Goal: Task Accomplishment & Management: Manage account settings

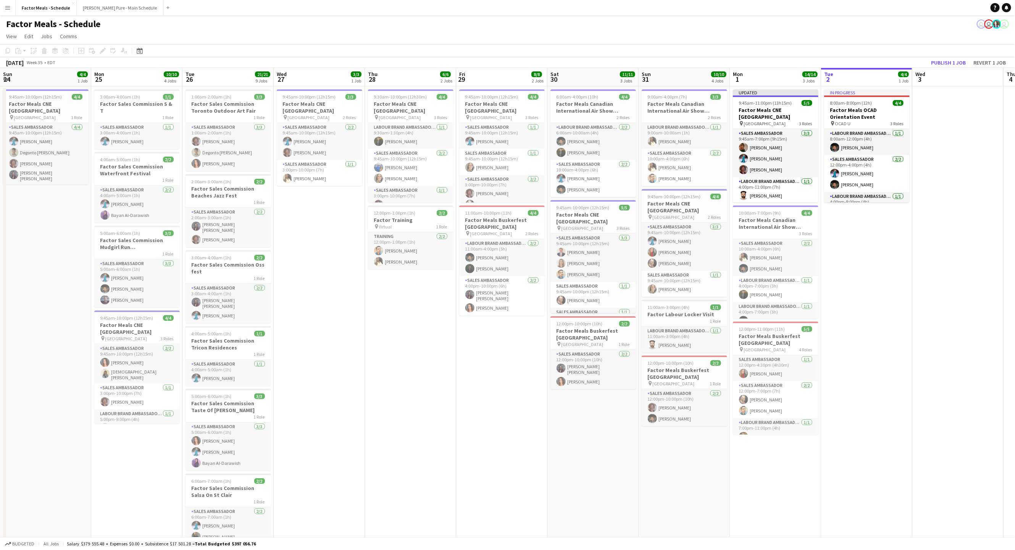
scroll to position [0, 222]
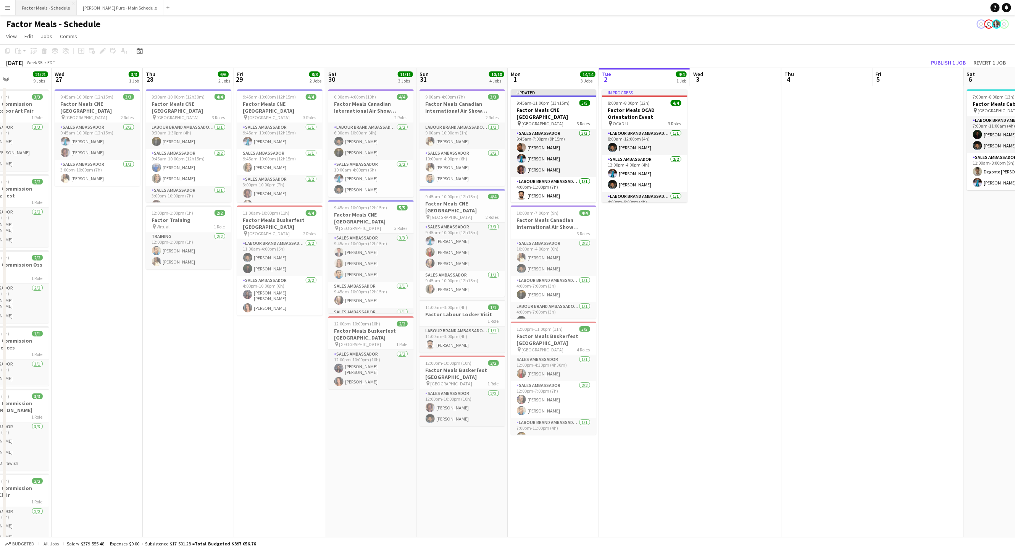
click at [59, 8] on button "Factor Meals - Schedule Close" at bounding box center [46, 7] width 61 height 15
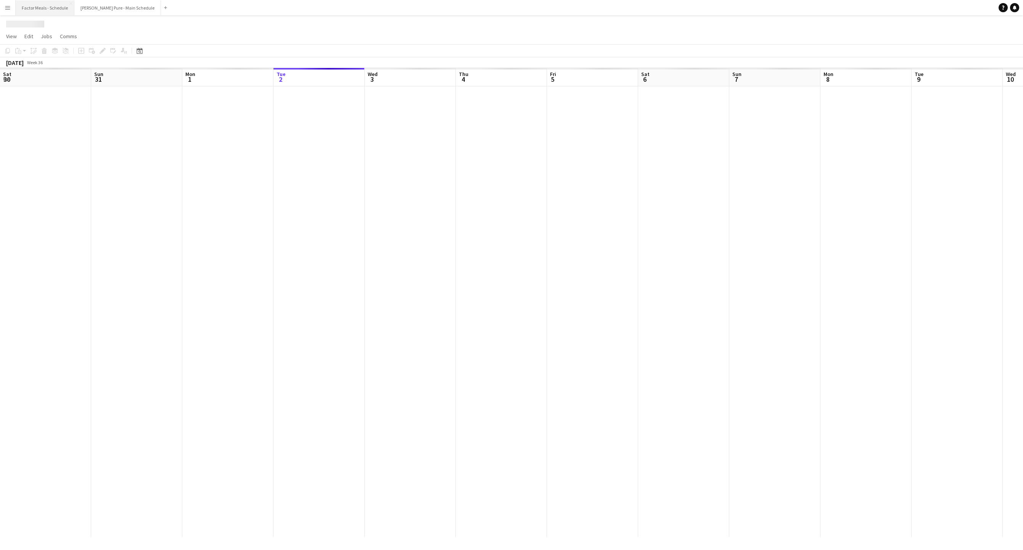
scroll to position [0, 182]
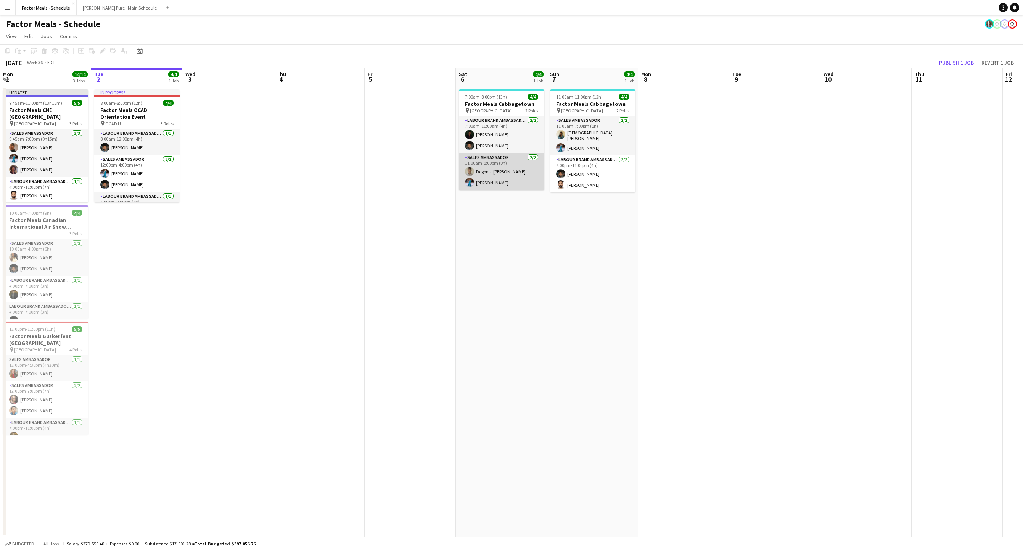
click at [505, 185] on app-card-role "Sales Ambassador [DATE] 11:00am-8:00pm (9h) [PERSON_NAME]" at bounding box center [501, 171] width 85 height 37
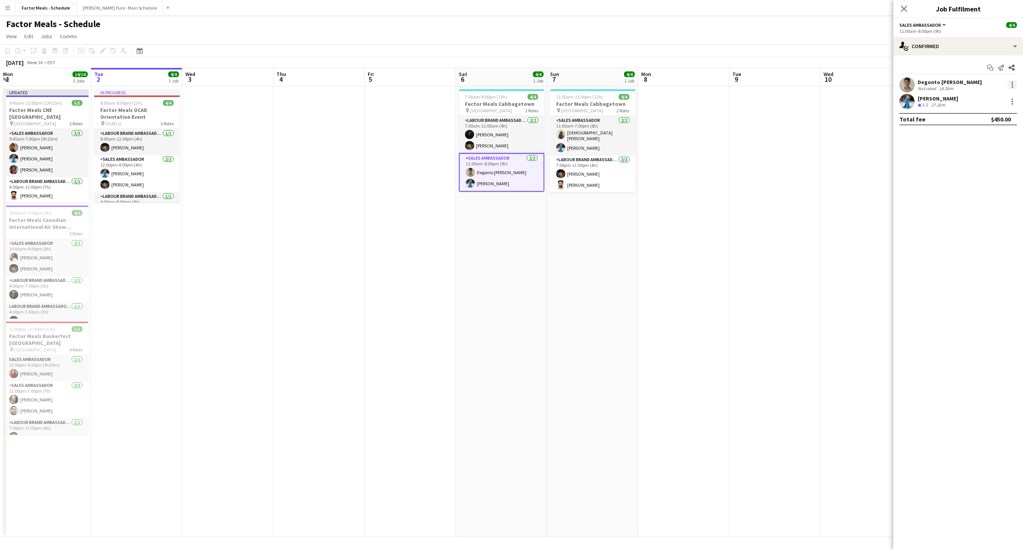
click at [1012, 85] on div at bounding box center [1012, 84] width 9 height 9
click at [995, 172] on span "Remove" at bounding box center [987, 172] width 47 height 7
click at [904, 8] on icon at bounding box center [904, 8] width 7 height 7
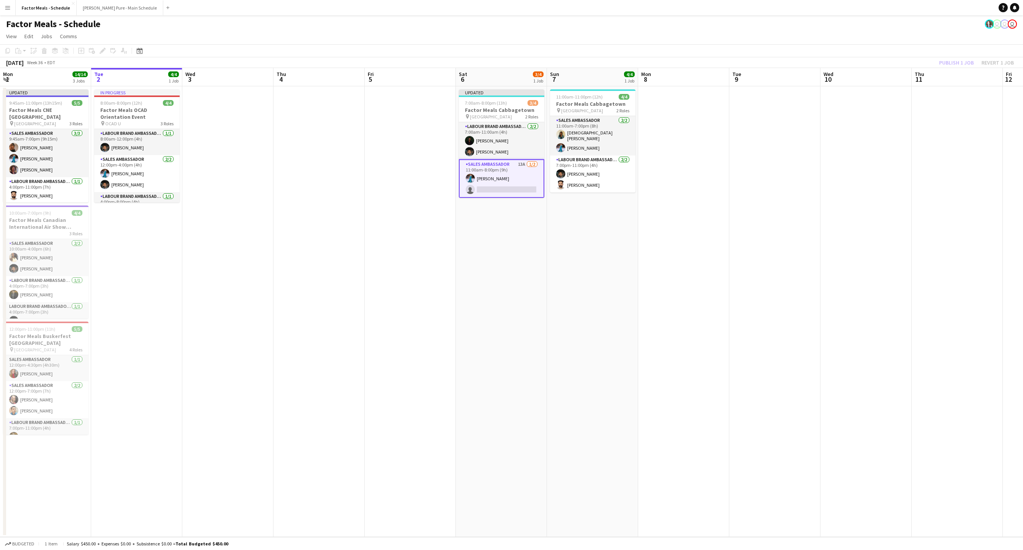
click at [954, 63] on div "Publish 1 job Revert 1 job" at bounding box center [976, 63] width 93 height 10
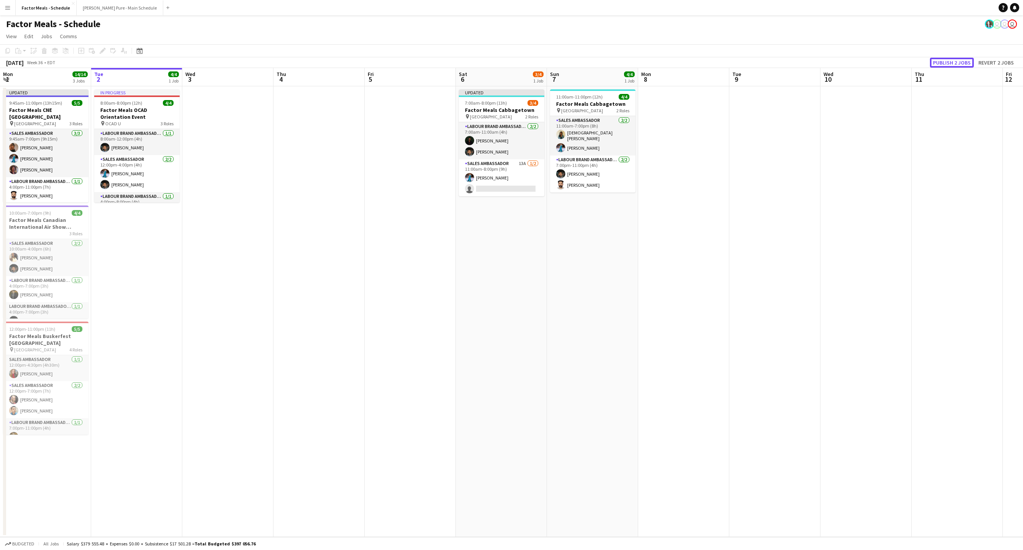
click at [954, 63] on button "Publish 2 jobs" at bounding box center [952, 63] width 44 height 10
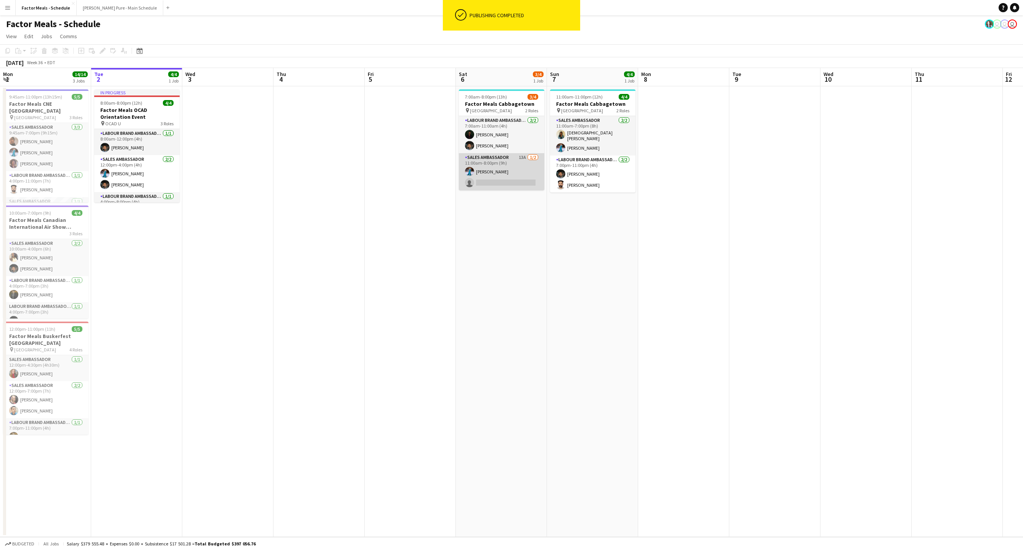
click at [504, 164] on app-card-role "Sales Ambassador 13A [DATE] 11:00am-8:00pm (9h) [PERSON_NAME] single-neutral-ac…" at bounding box center [501, 171] width 85 height 37
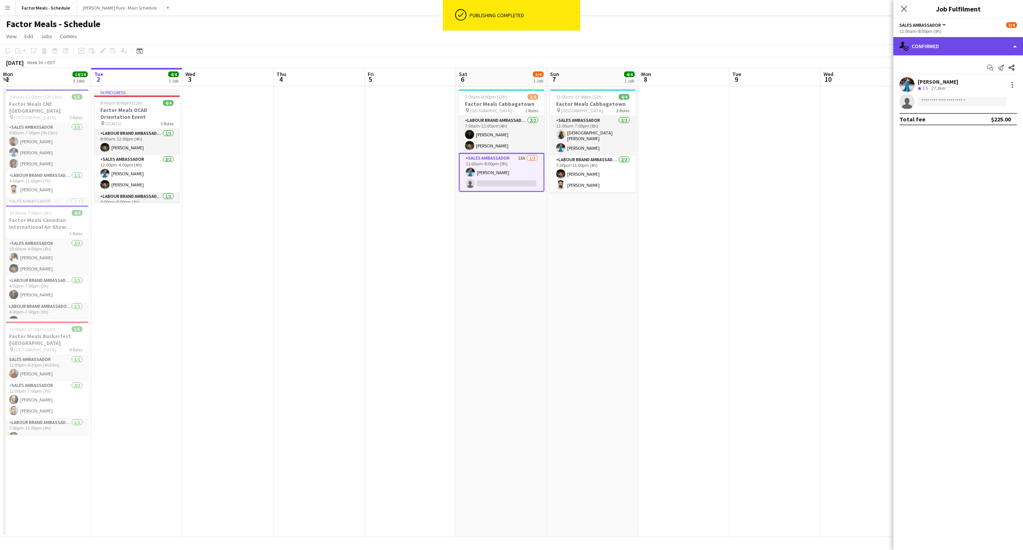
click at [1014, 47] on div "single-neutral-actions-check-2 Confirmed" at bounding box center [959, 46] width 130 height 18
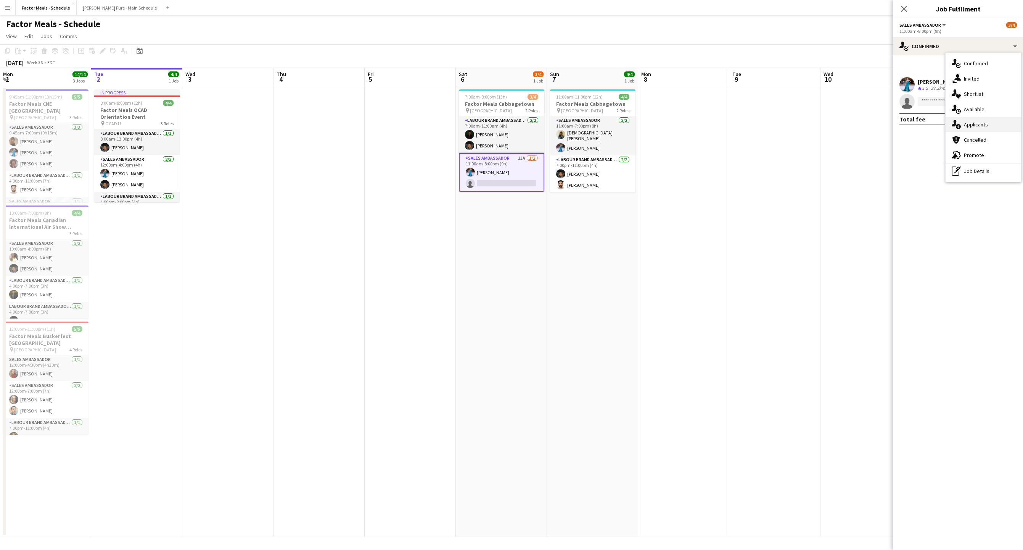
click at [984, 124] on span "Applicants" at bounding box center [976, 124] width 24 height 7
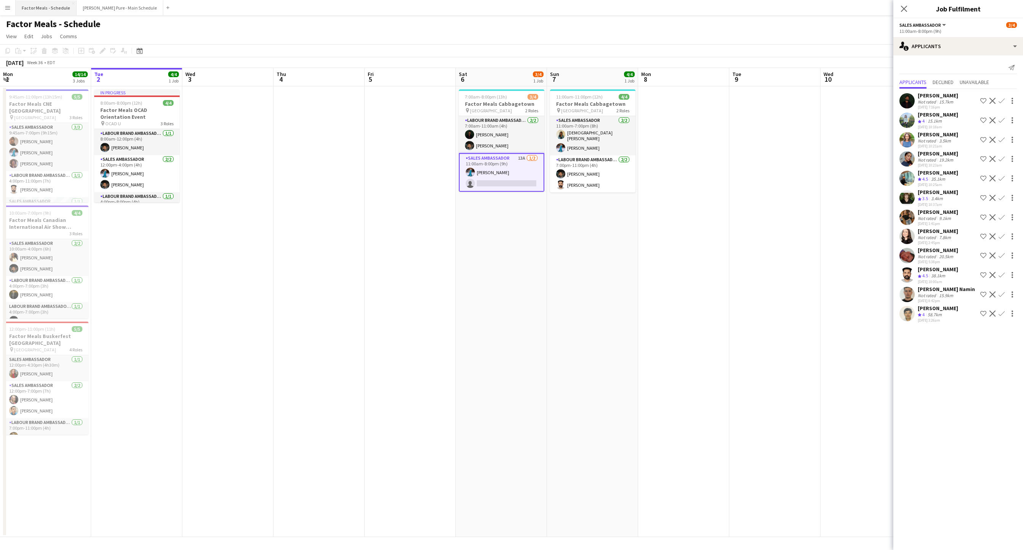
click at [41, 4] on button "Factor Meals - Schedule Close" at bounding box center [46, 7] width 61 height 15
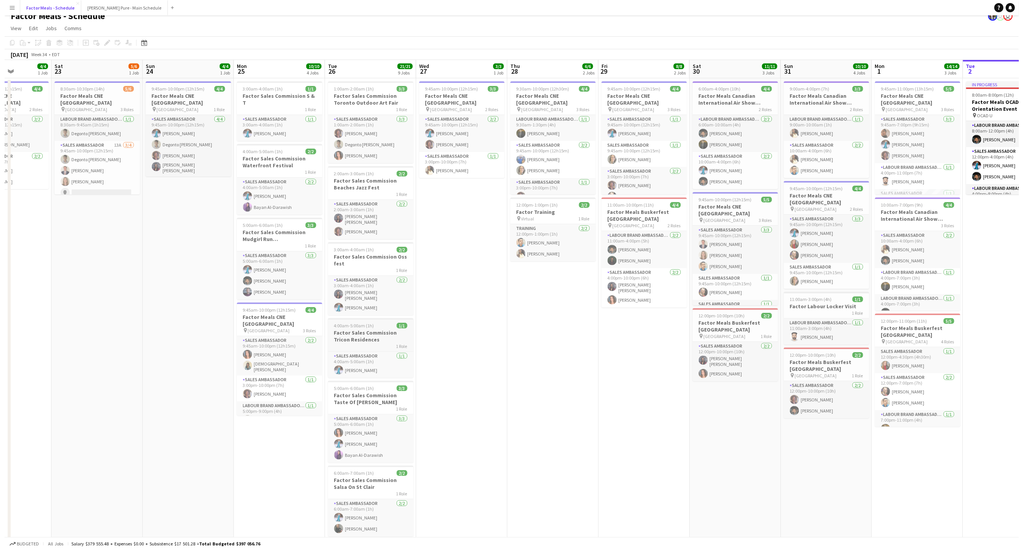
scroll to position [0, 0]
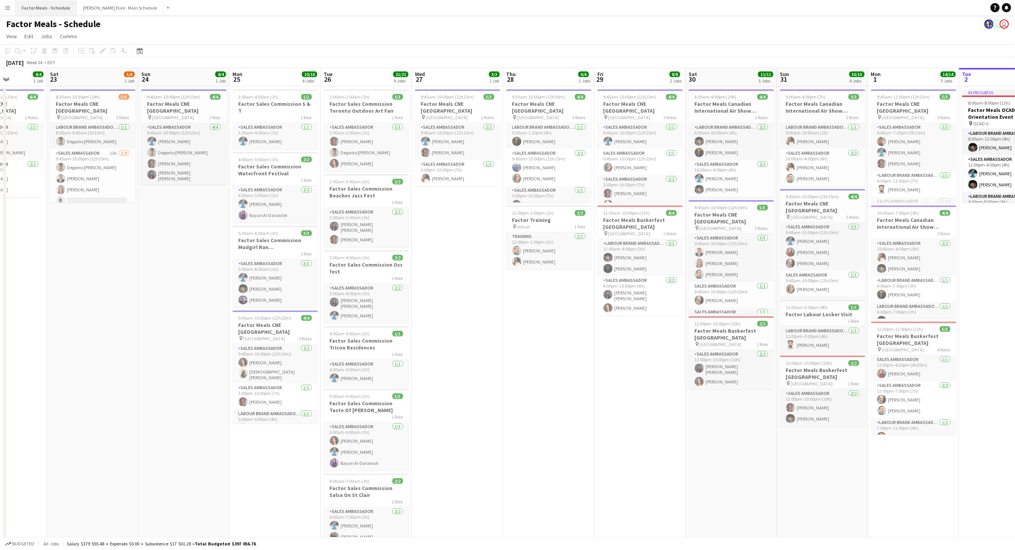
click at [41, 14] on button "Factor Meals - Schedule Close" at bounding box center [46, 7] width 61 height 15
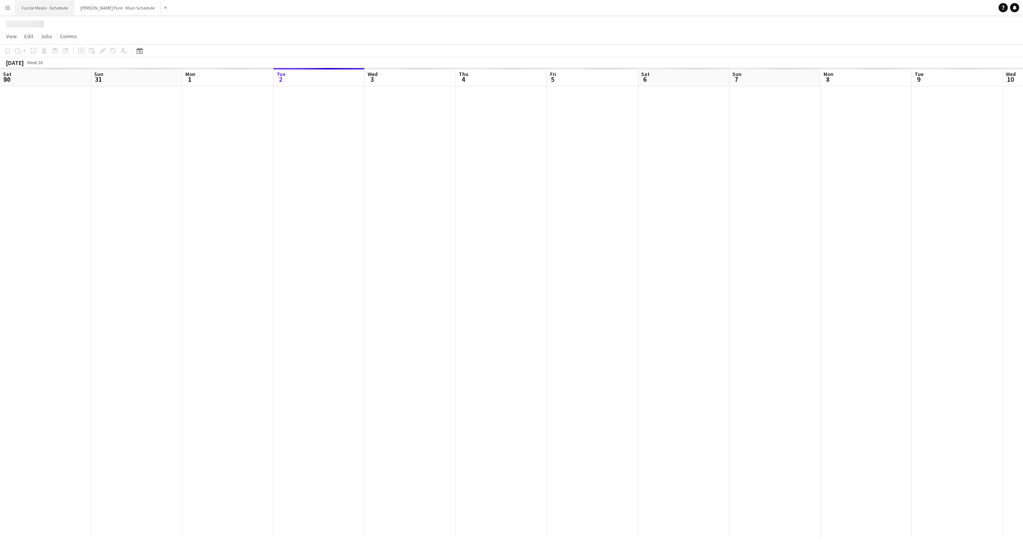
scroll to position [0, 182]
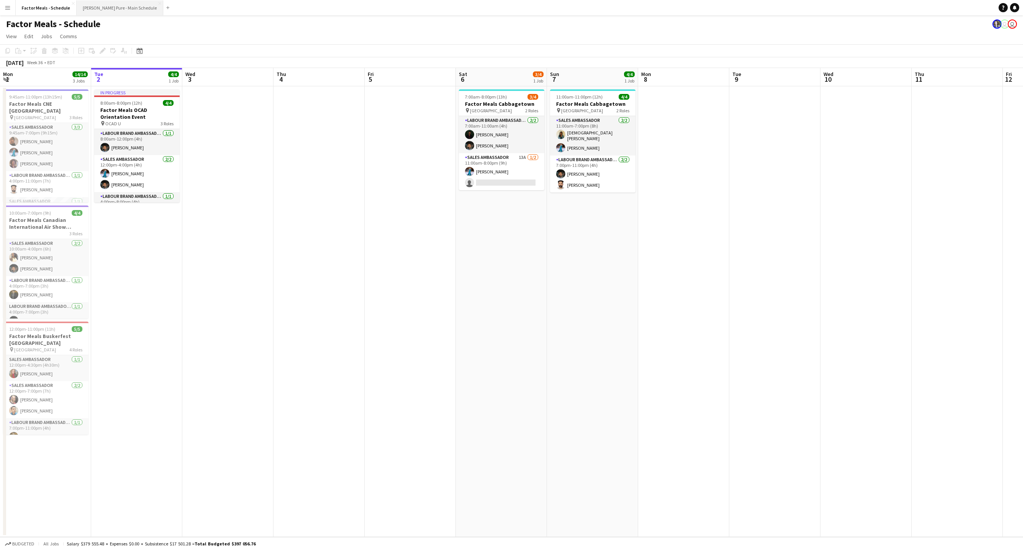
click at [92, 9] on button "[PERSON_NAME] Pure - Main Schedule Close" at bounding box center [120, 7] width 87 height 15
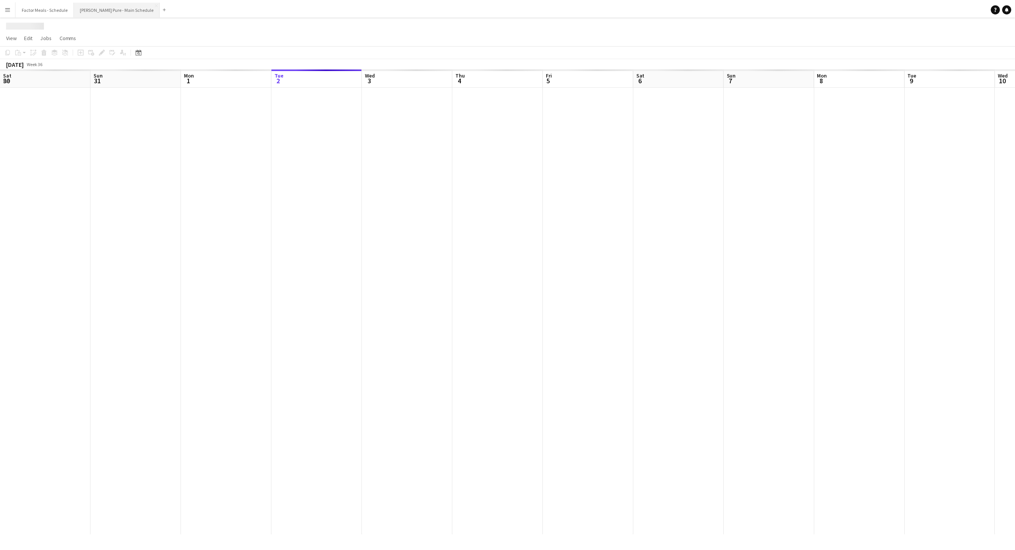
scroll to position [0, 182]
